Goal: Task Accomplishment & Management: Use online tool/utility

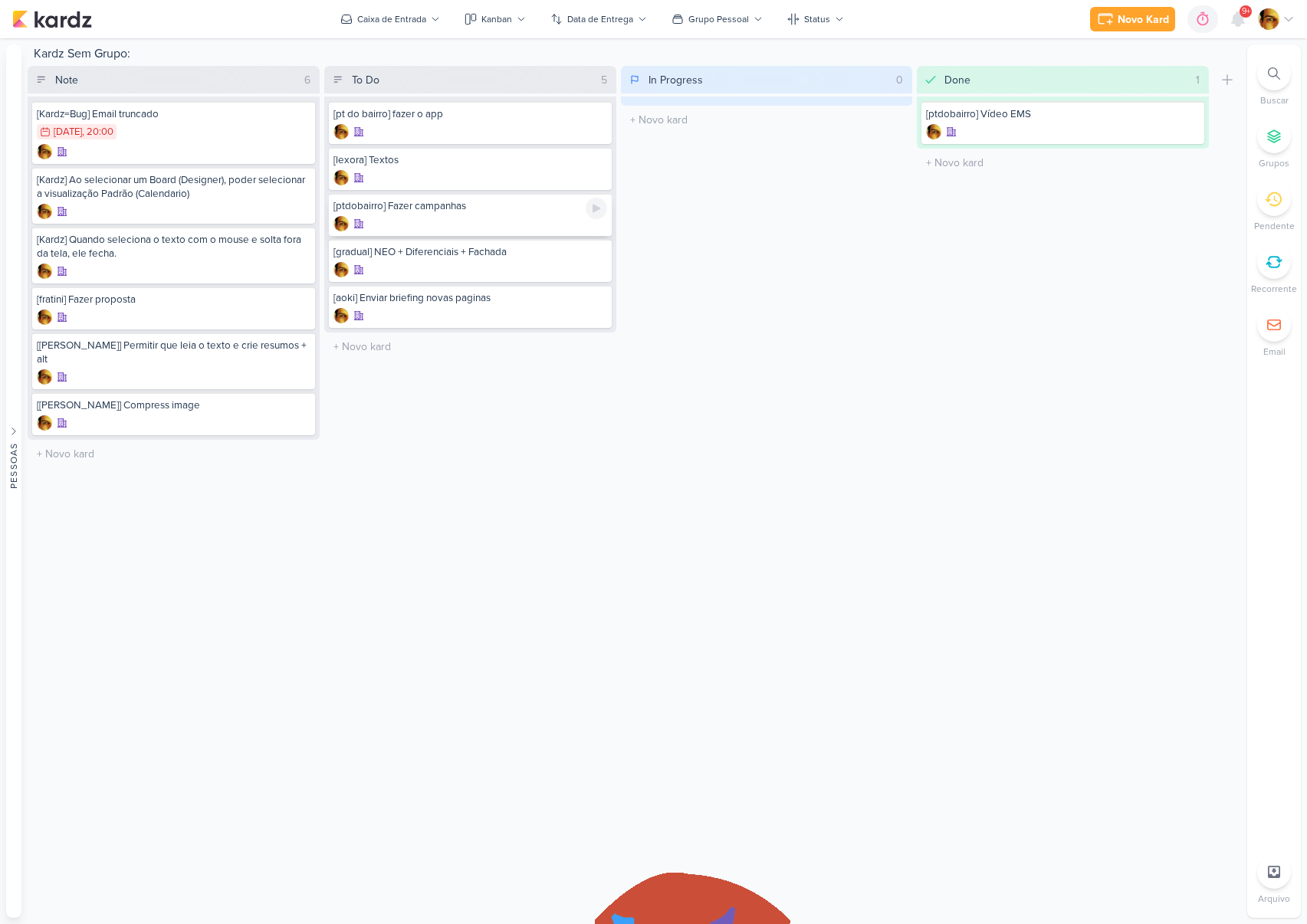
drag, startPoint x: 428, startPoint y: 261, endPoint x: 401, endPoint y: 209, distance: 58.6
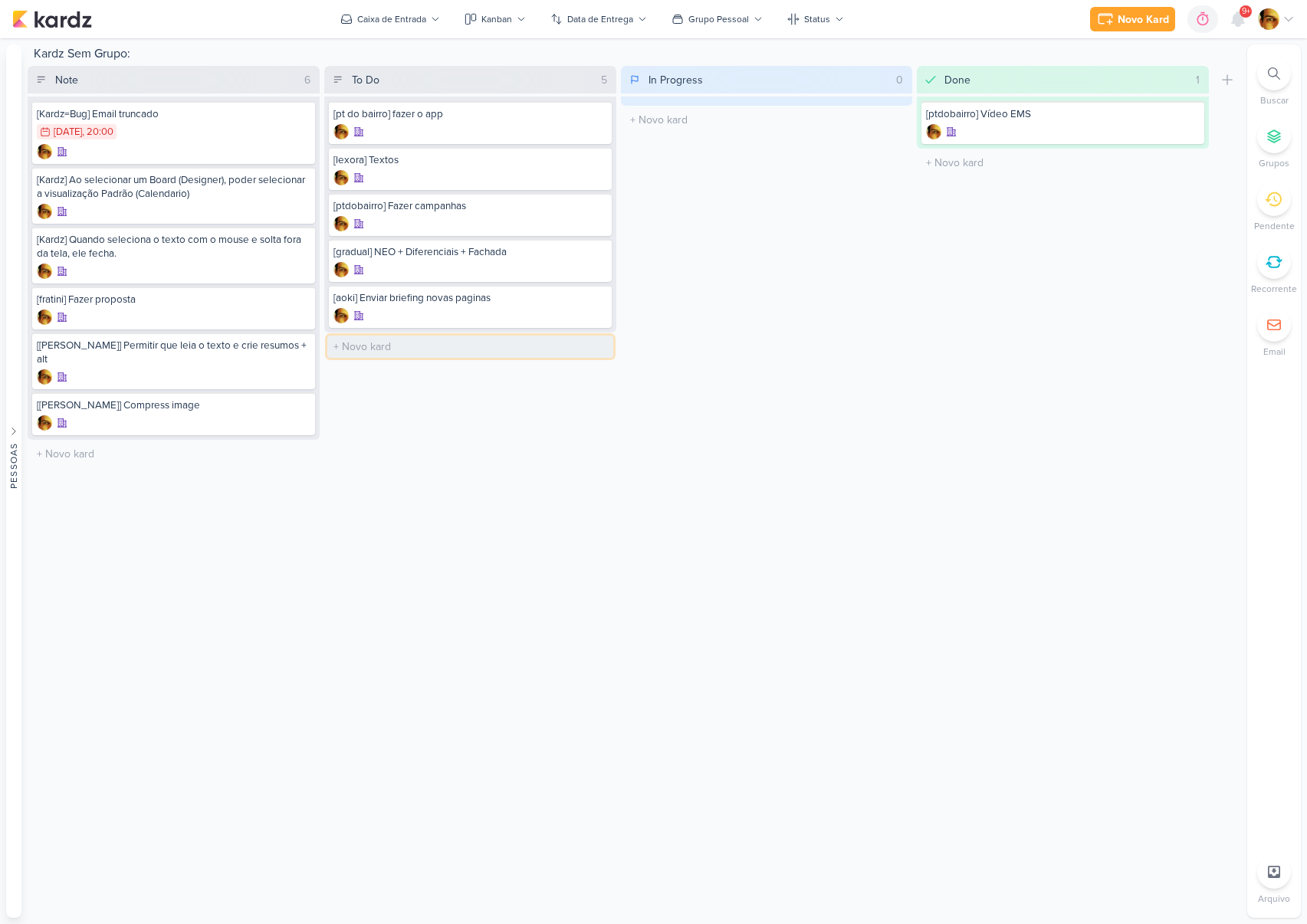
click at [373, 351] on input "text" at bounding box center [470, 346] width 286 height 22
type input "[edicao] Fachada Gradual"
click at [468, 343] on div "[edicao] Fachada Gradual" at bounding box center [470, 344] width 273 height 14
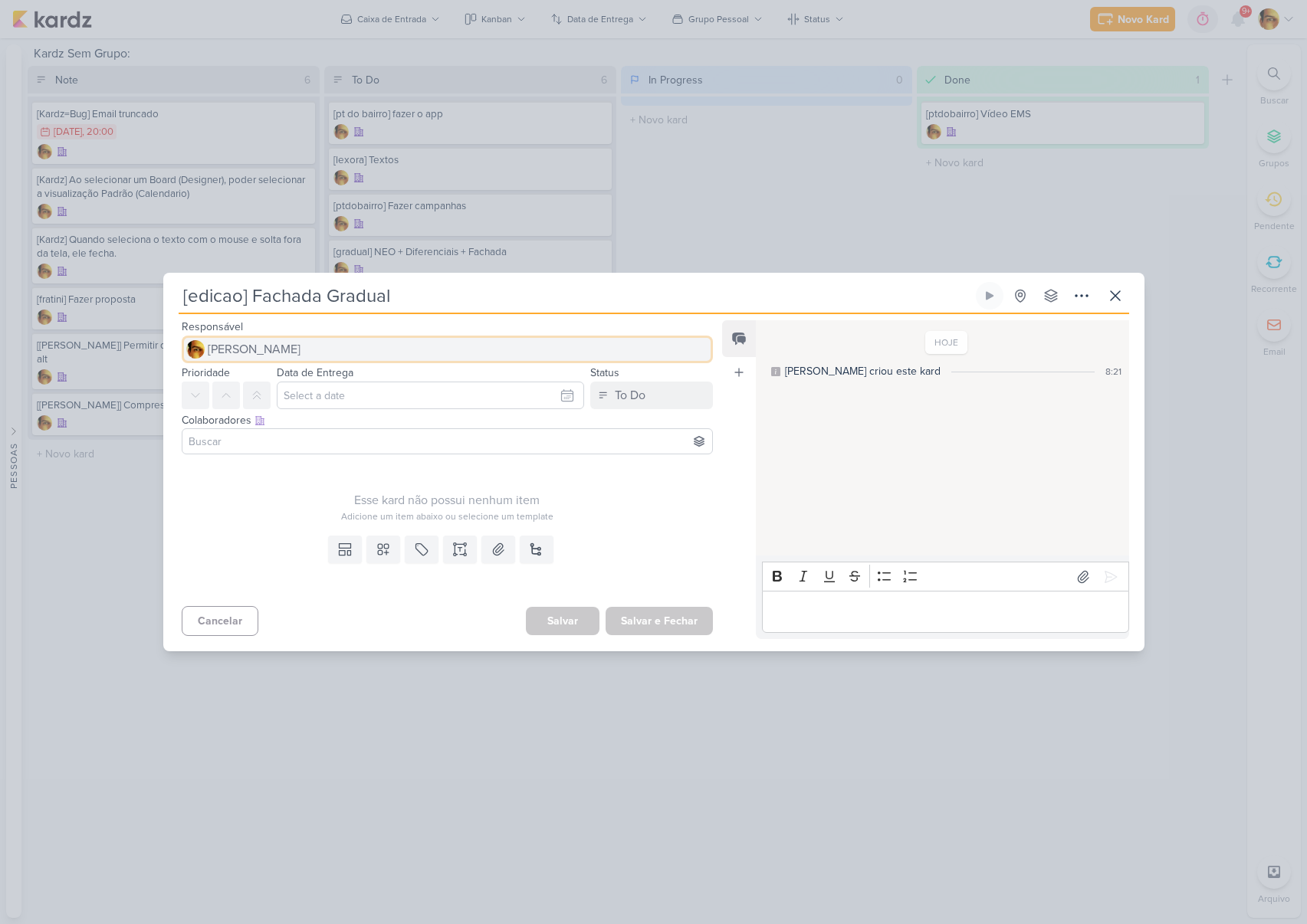
click at [373, 349] on button "[PERSON_NAME]" at bounding box center [447, 349] width 532 height 27
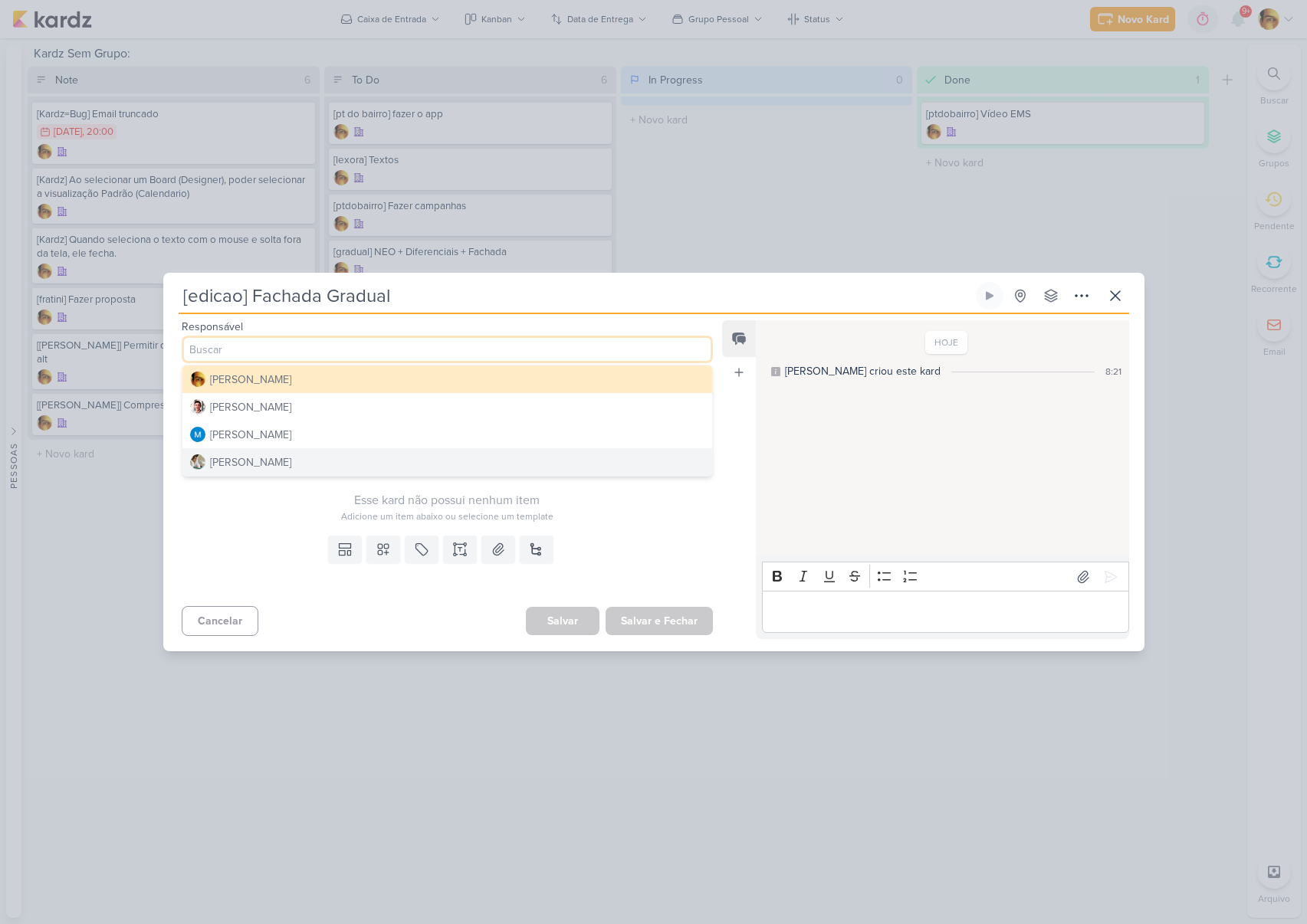
click at [323, 463] on button "[PERSON_NAME]" at bounding box center [448, 462] width 531 height 27
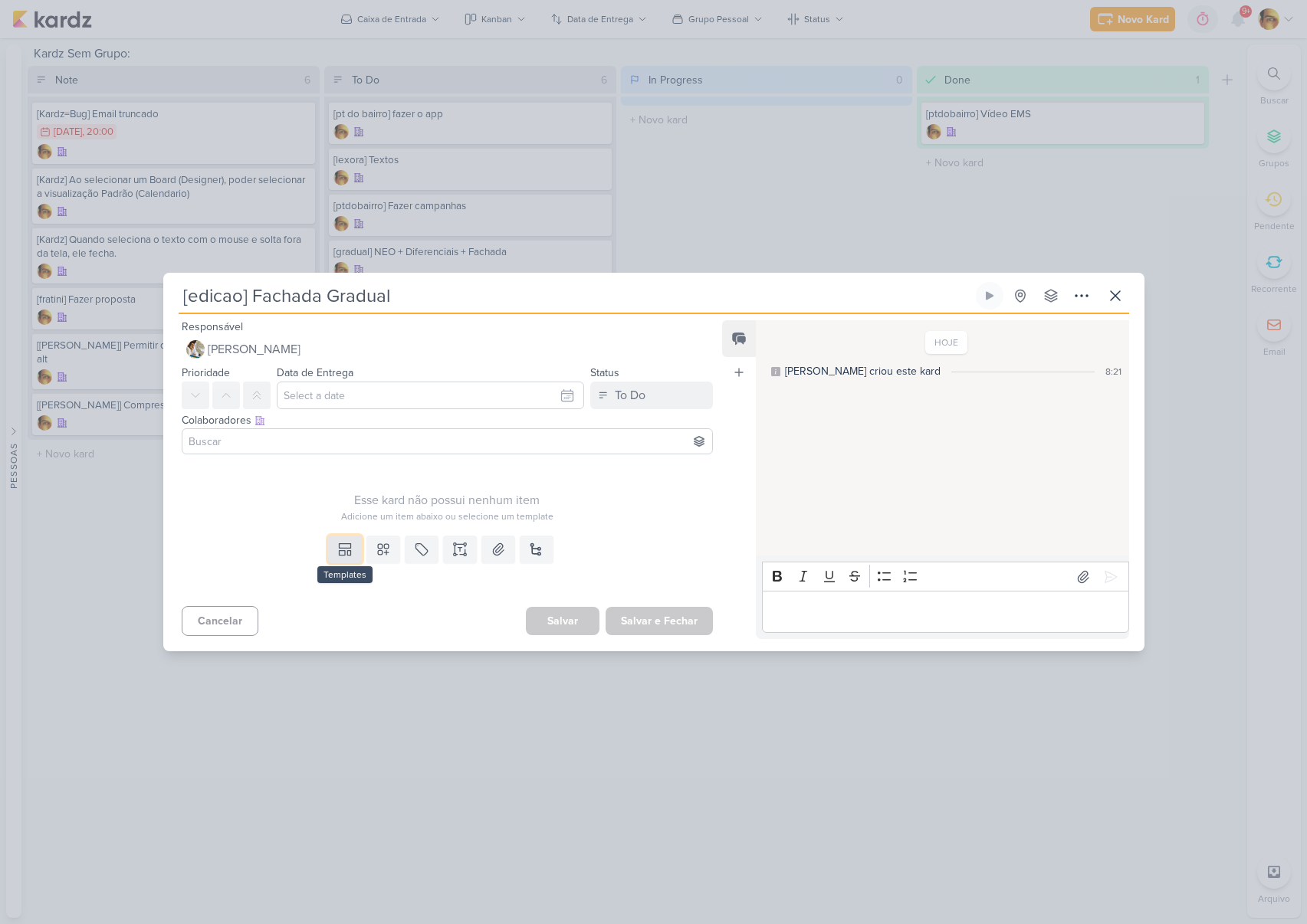
click at [345, 544] on icon at bounding box center [346, 549] width 16 height 16
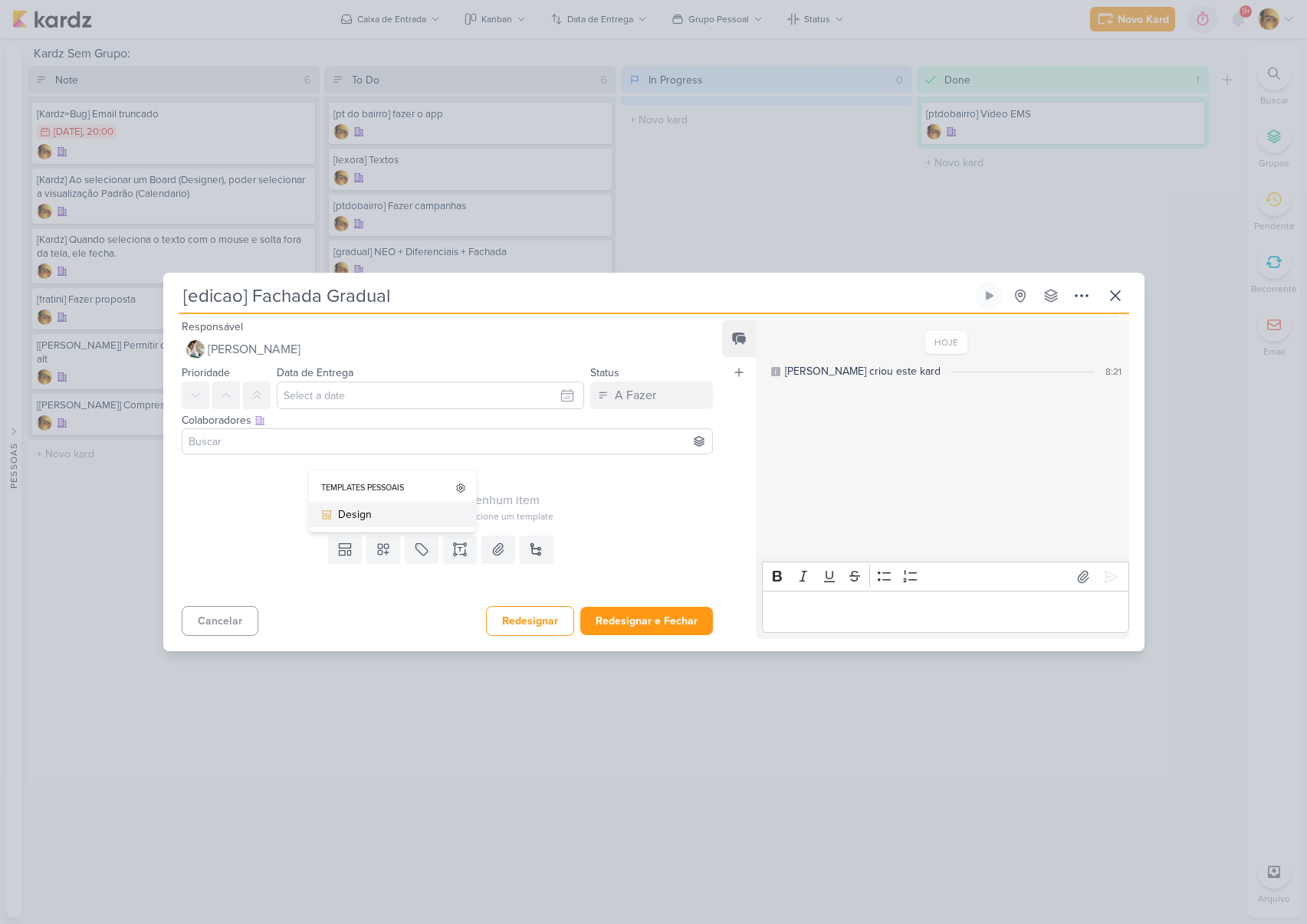
drag, startPoint x: 374, startPoint y: 518, endPoint x: 377, endPoint y: 459, distance: 59.1
click at [374, 518] on div "Design" at bounding box center [397, 514] width 120 height 16
click at [402, 413] on div "Colaboradores Este kard pode ser visível a usuários da sua organização Este kar…" at bounding box center [447, 421] width 532 height 16
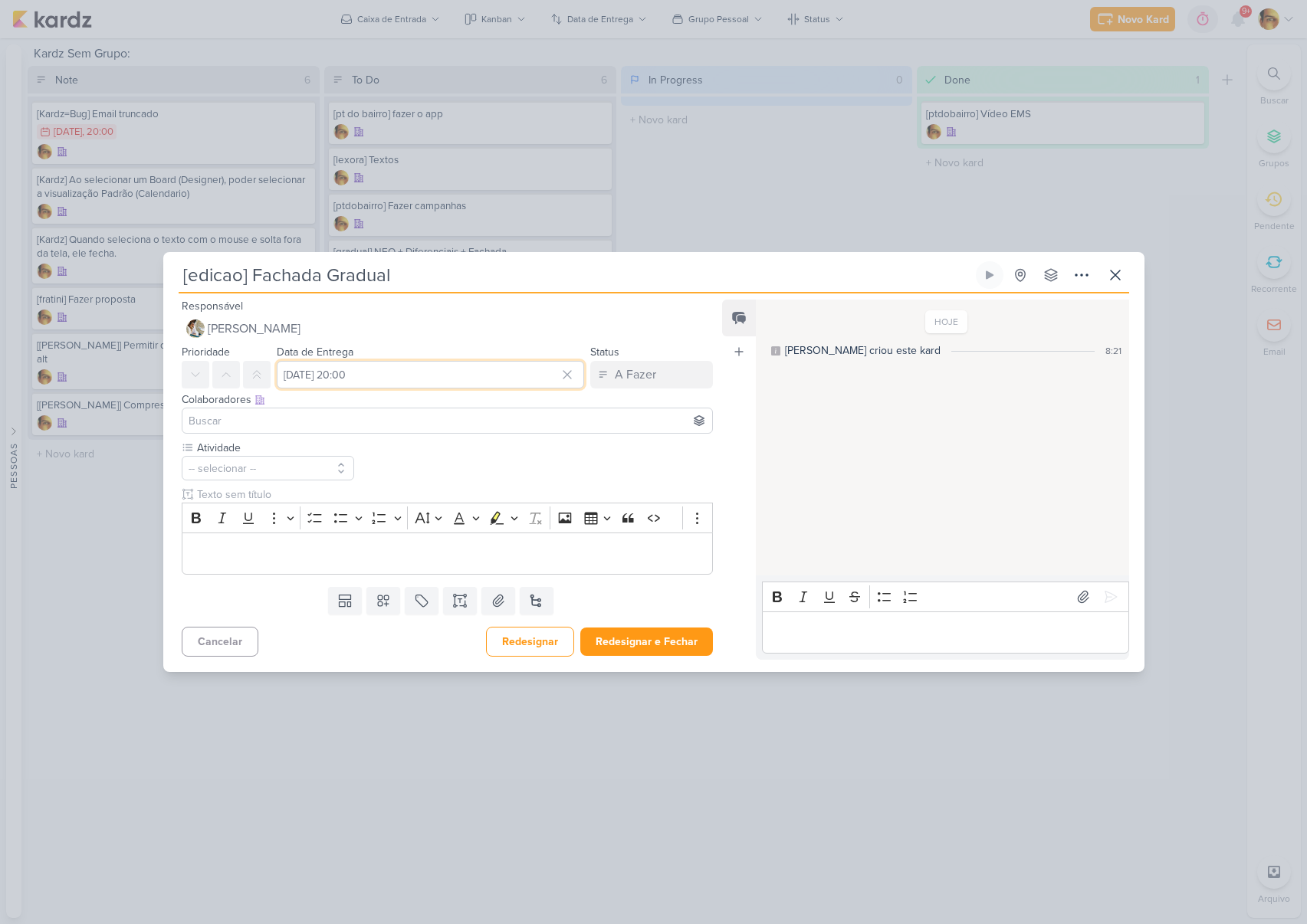
click at [401, 379] on input "[DATE] 20:00" at bounding box center [431, 375] width 308 height 27
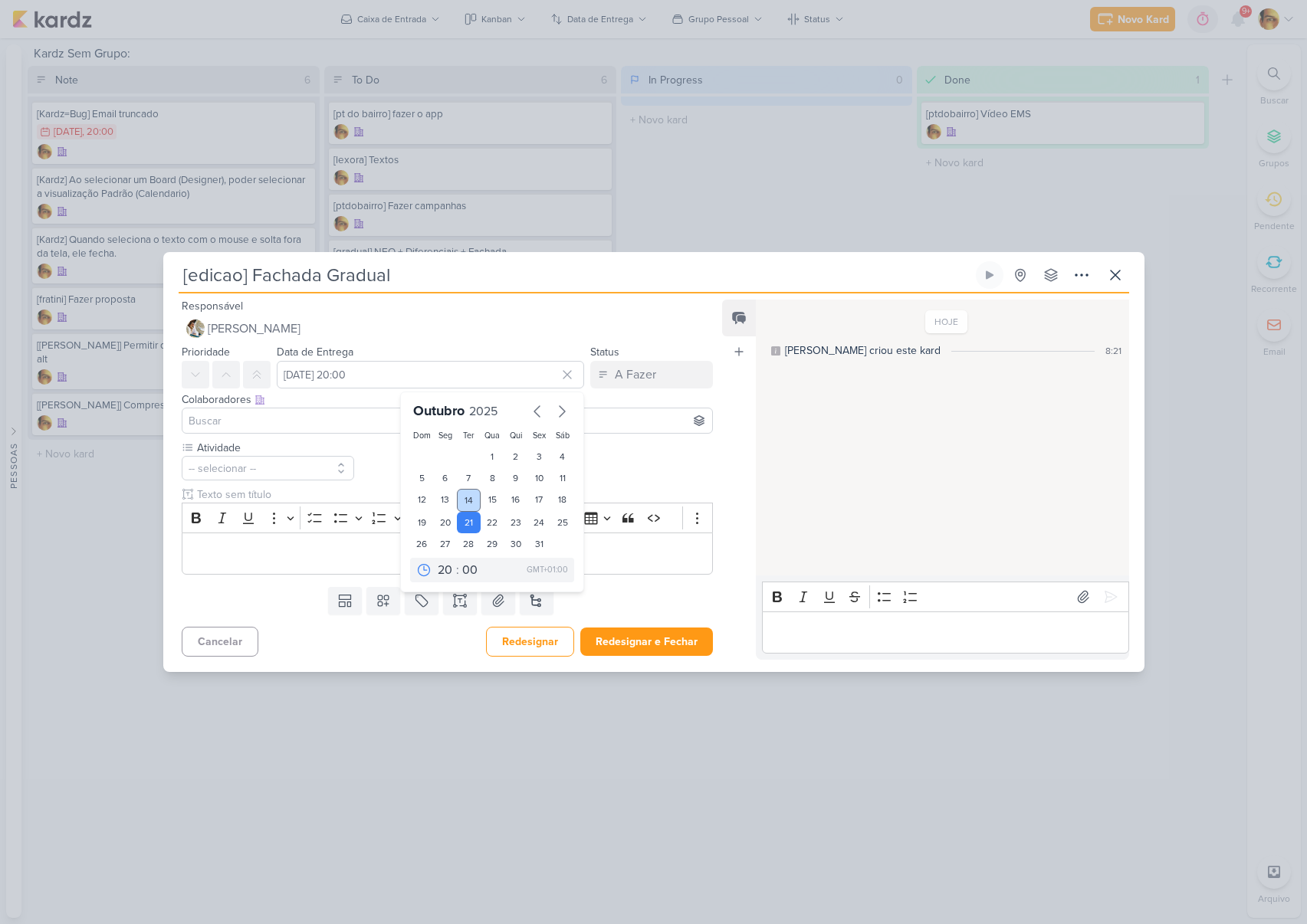
click at [464, 508] on div "14" at bounding box center [469, 501] width 23 height 23
type input "[DATE] 20:00"
click at [292, 542] on div "Editor editing area: main" at bounding box center [447, 553] width 532 height 42
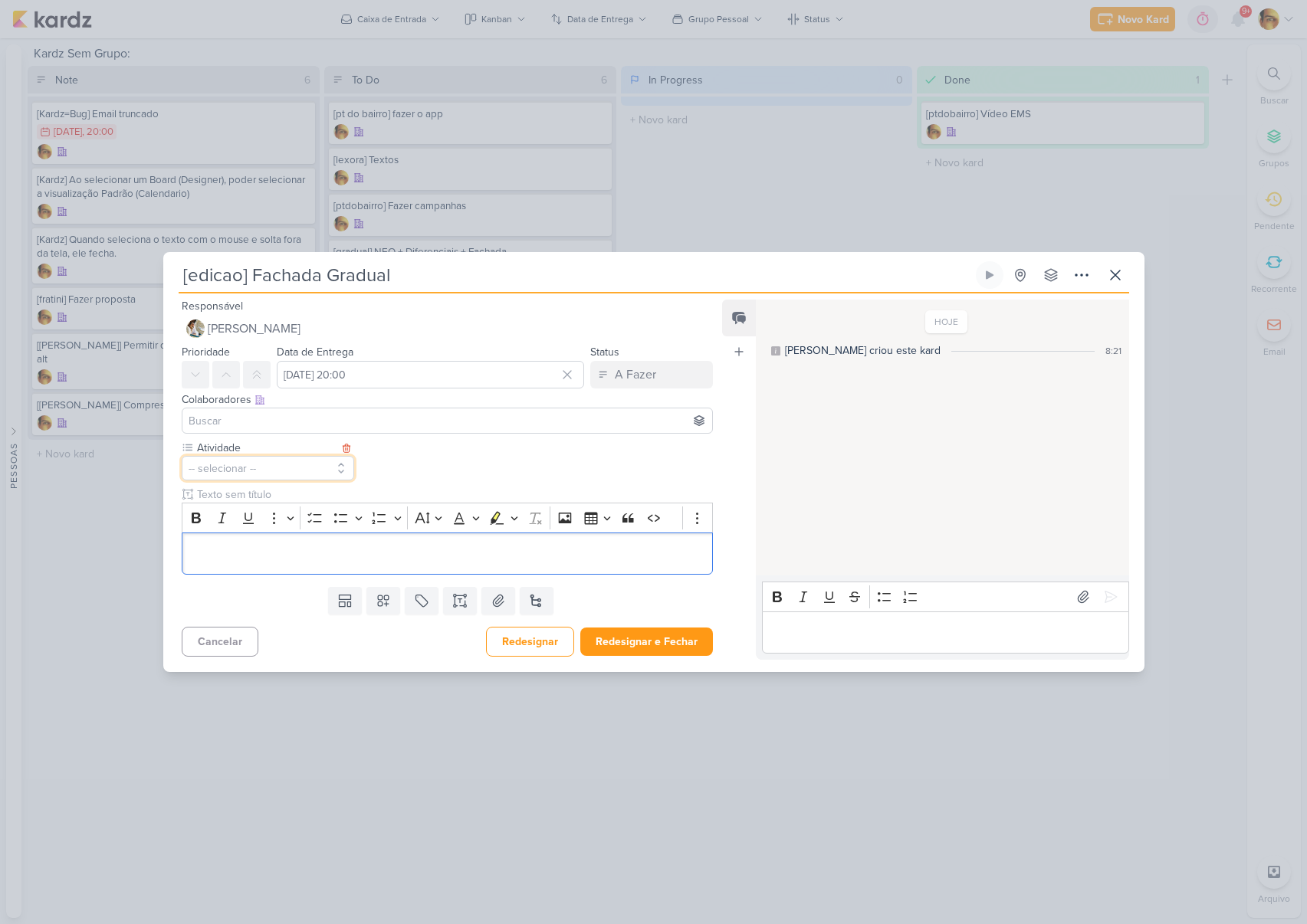
click at [274, 460] on button "-- selecionar --" at bounding box center [268, 467] width 174 height 24
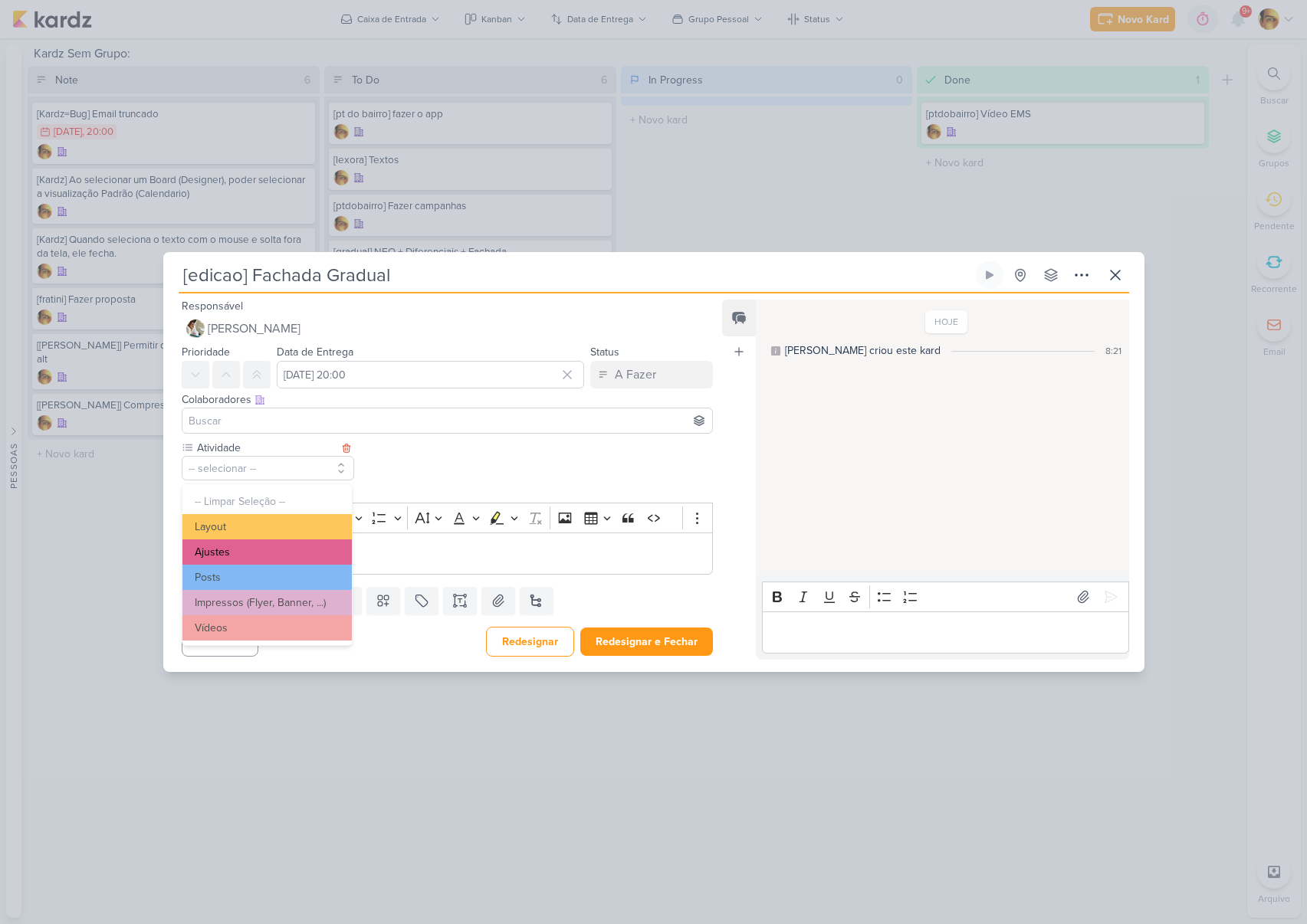
click at [244, 556] on button "Ajustes" at bounding box center [267, 552] width 170 height 25
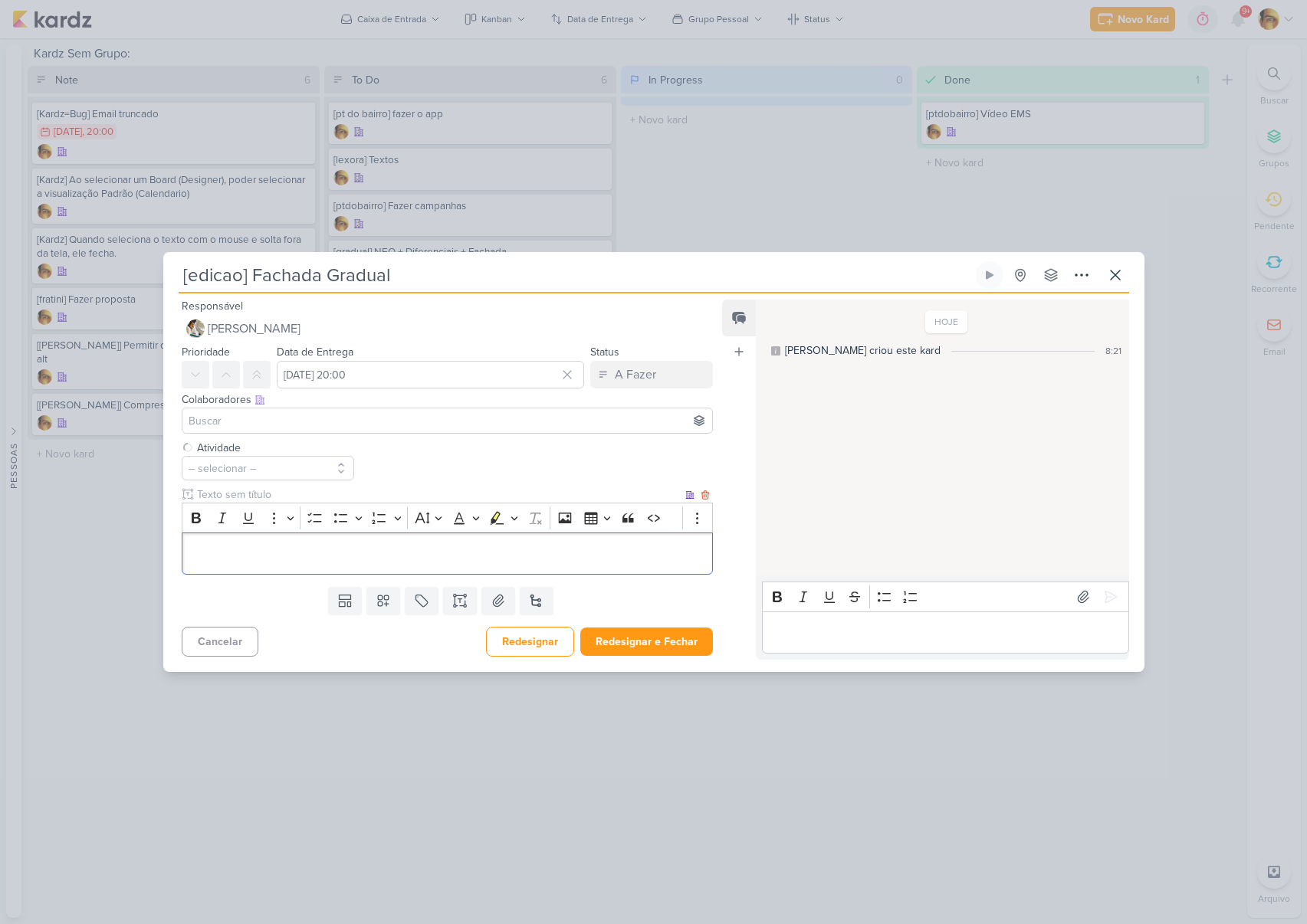
click at [349, 550] on p "Editor editing area: main" at bounding box center [447, 553] width 515 height 19
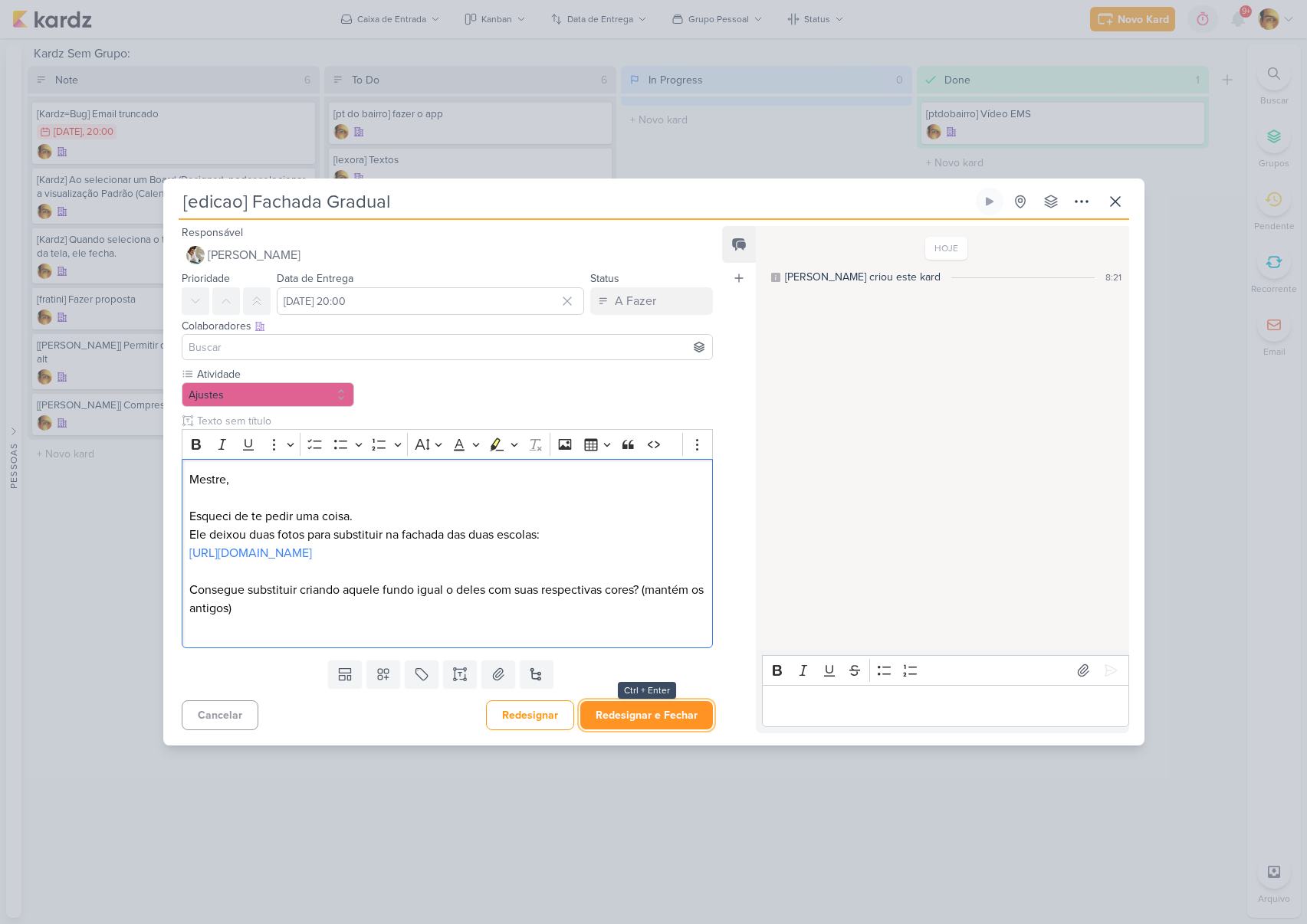
click at [645, 723] on button "Redesignar e Fechar" at bounding box center [647, 715] width 133 height 28
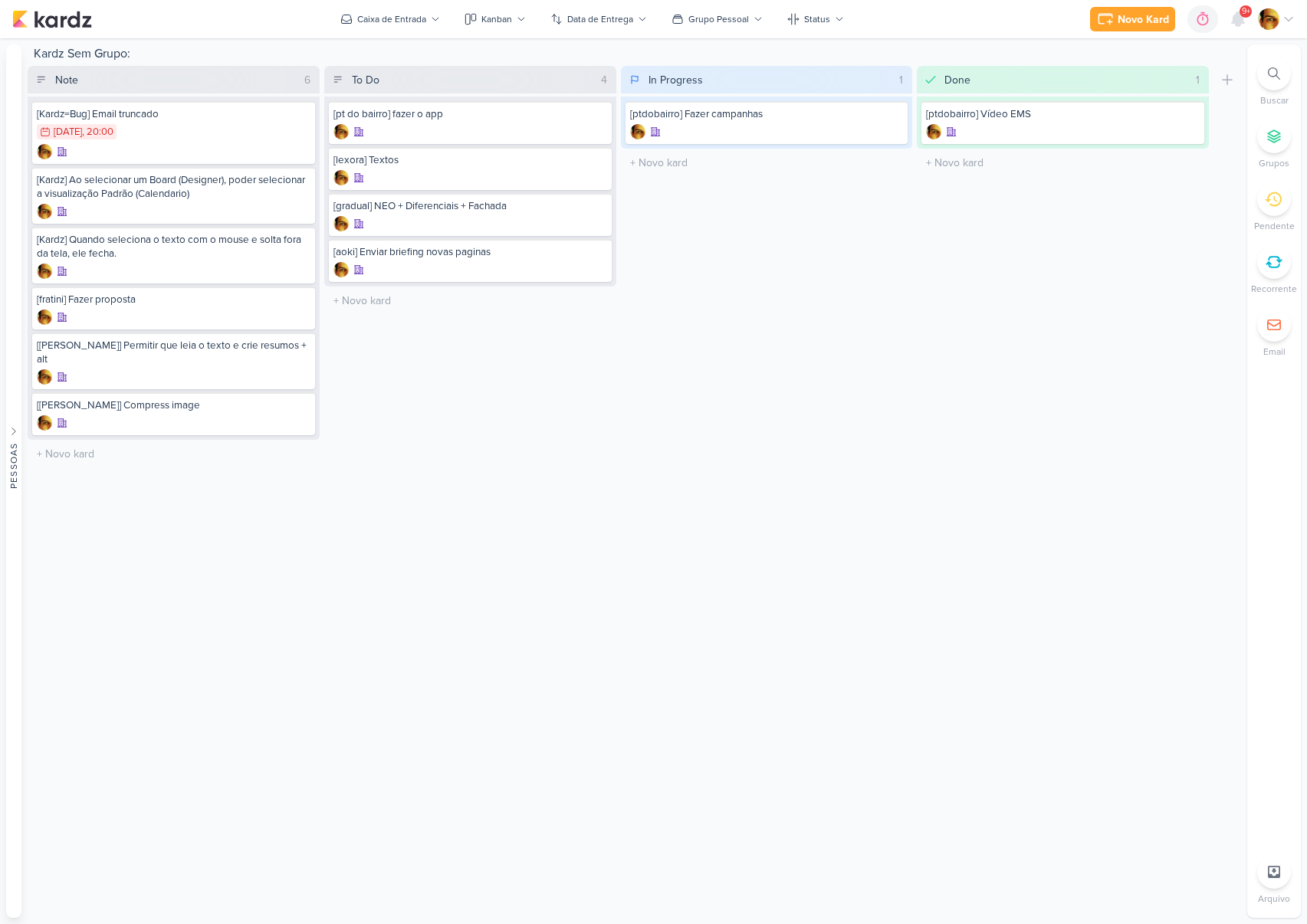
drag, startPoint x: 510, startPoint y: 209, endPoint x: 770, endPoint y: 7, distance: 329.2
